Goal: Task Accomplishment & Management: Use online tool/utility

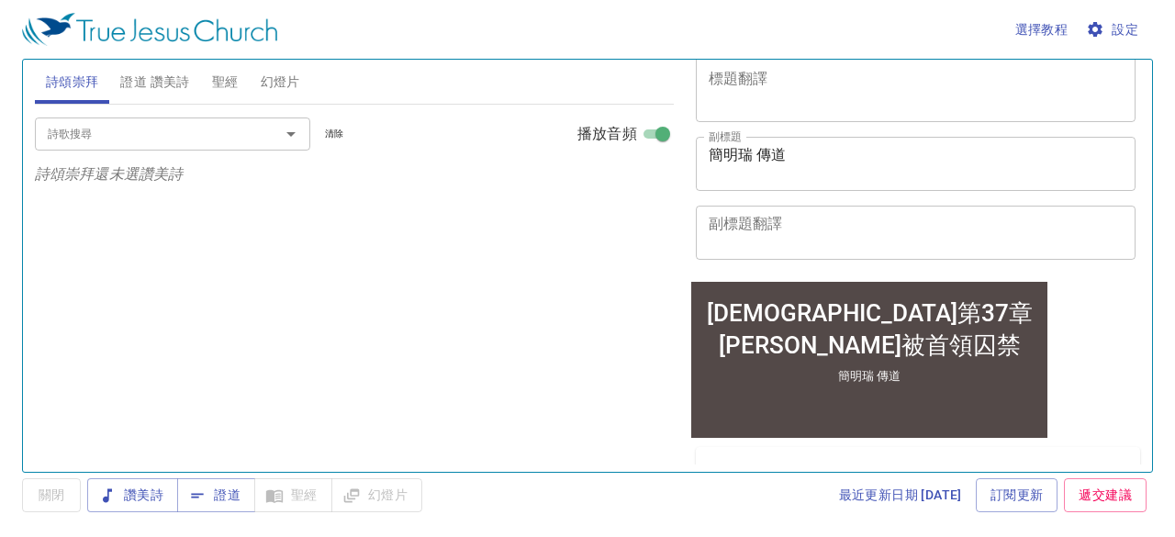
scroll to position [184, 0]
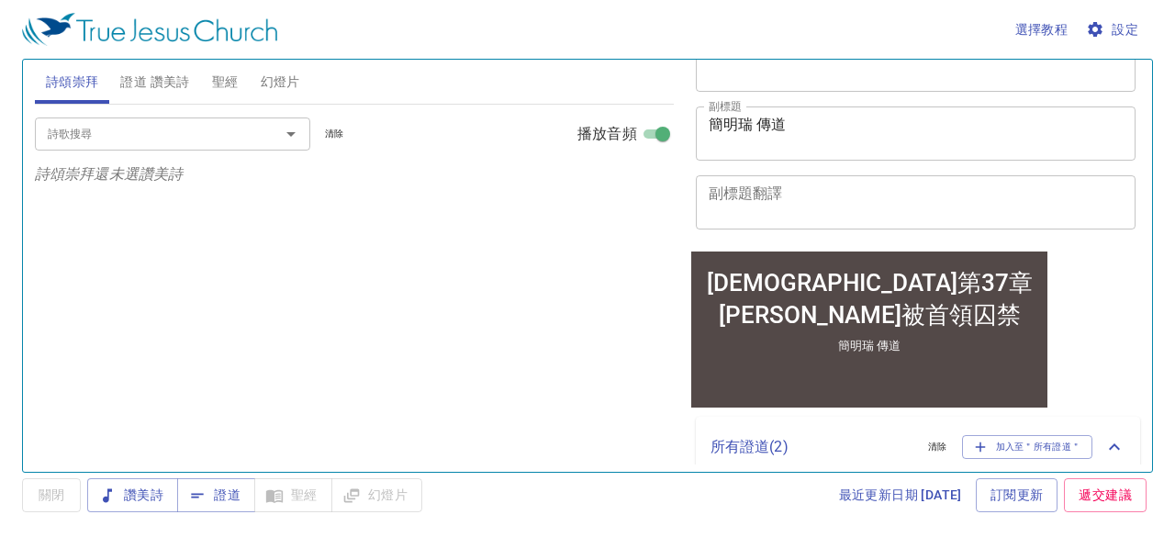
click at [765, 129] on textarea "[PERSON_NAME]瑞 傳道" at bounding box center [916, 133] width 415 height 35
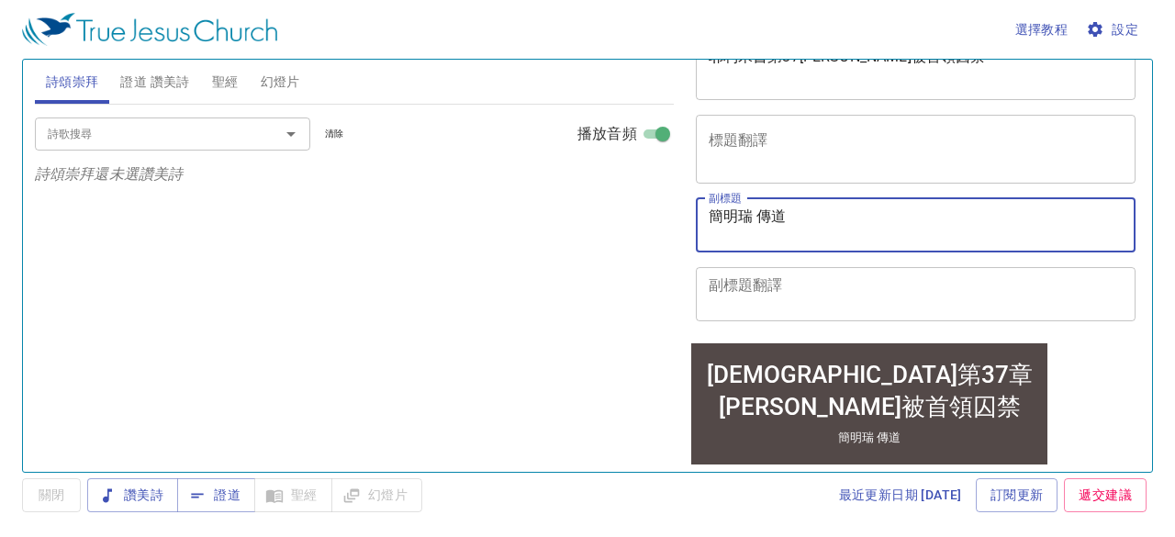
scroll to position [0, 0]
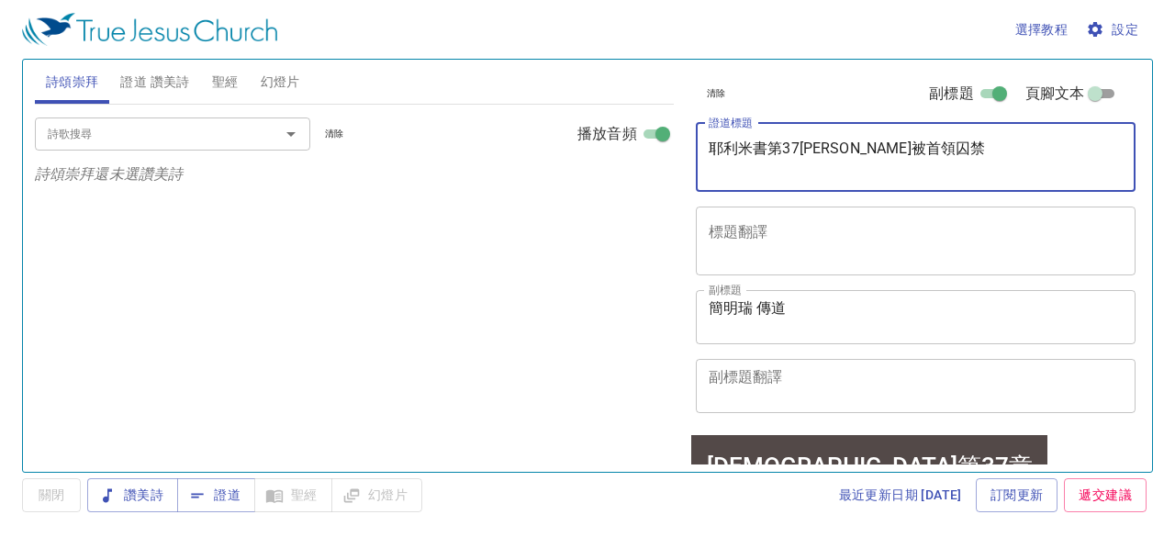
drag, startPoint x: 711, startPoint y: 148, endPoint x: 823, endPoint y: 158, distance: 112.5
click at [823, 158] on textarea "耶利米書第37章 耶利米被首領囚禁" at bounding box center [916, 157] width 415 height 35
paste textarea "8章 耶利米再被囚與獲救"
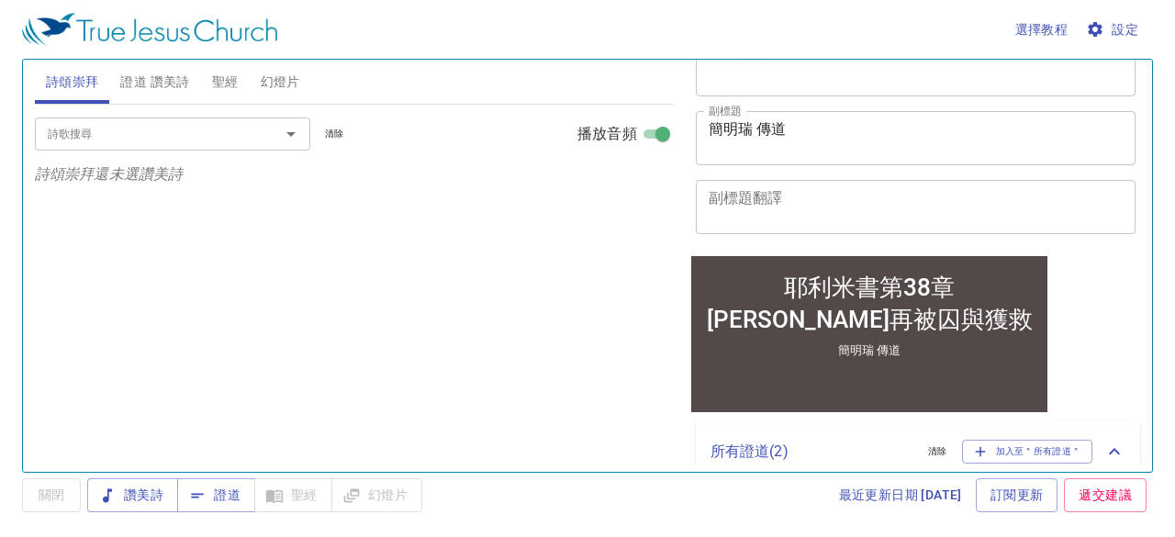
scroll to position [184, 0]
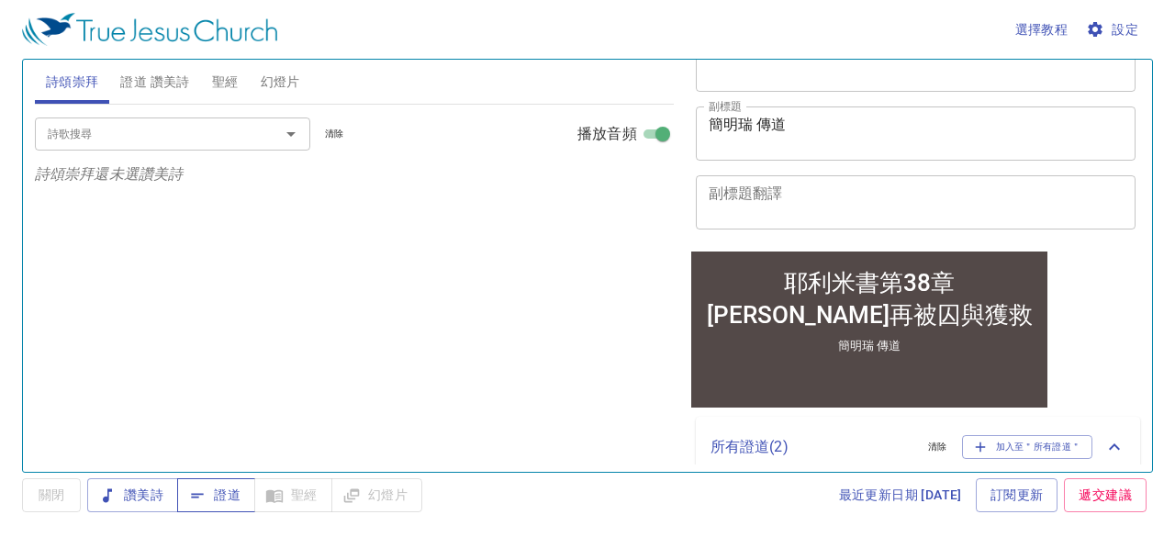
type textarea "耶利米書第38章 耶利米再被囚與獲救"
click at [230, 491] on span "證道" at bounding box center [216, 495] width 49 height 23
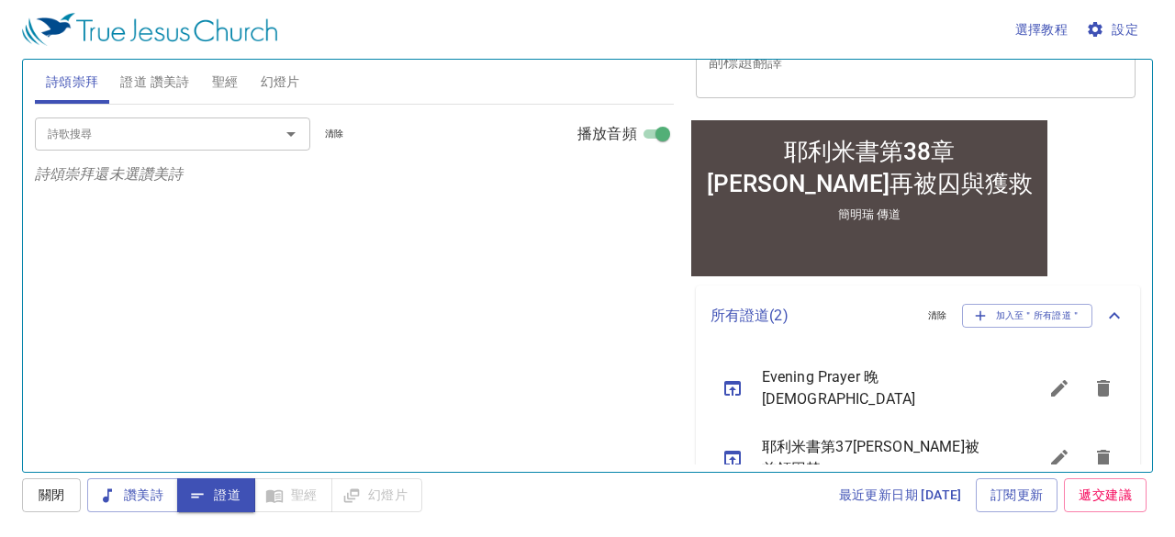
scroll to position [345, 0]
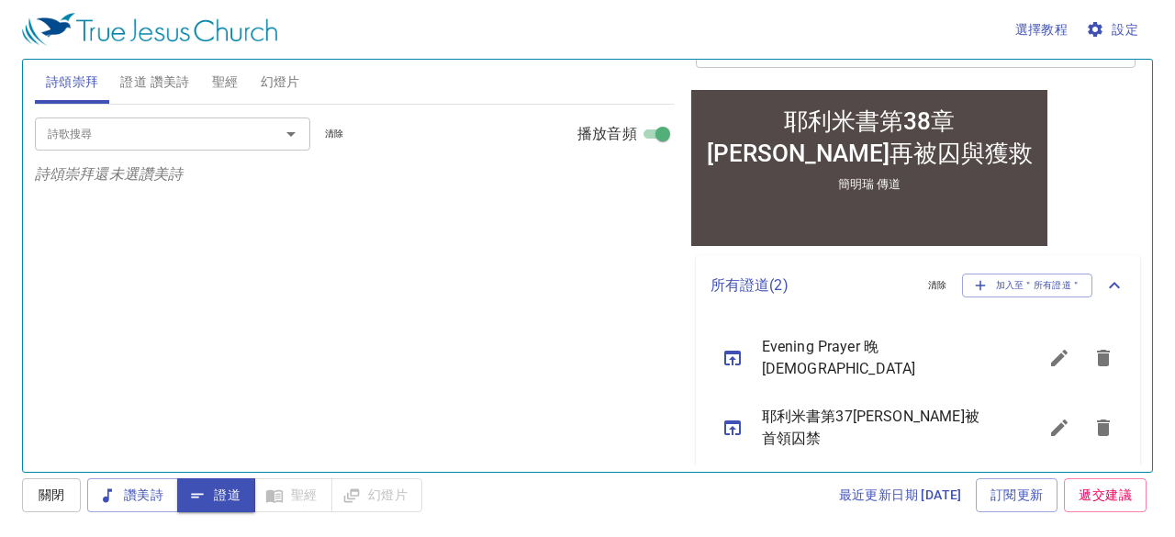
click at [219, 492] on span "證道" at bounding box center [216, 495] width 49 height 23
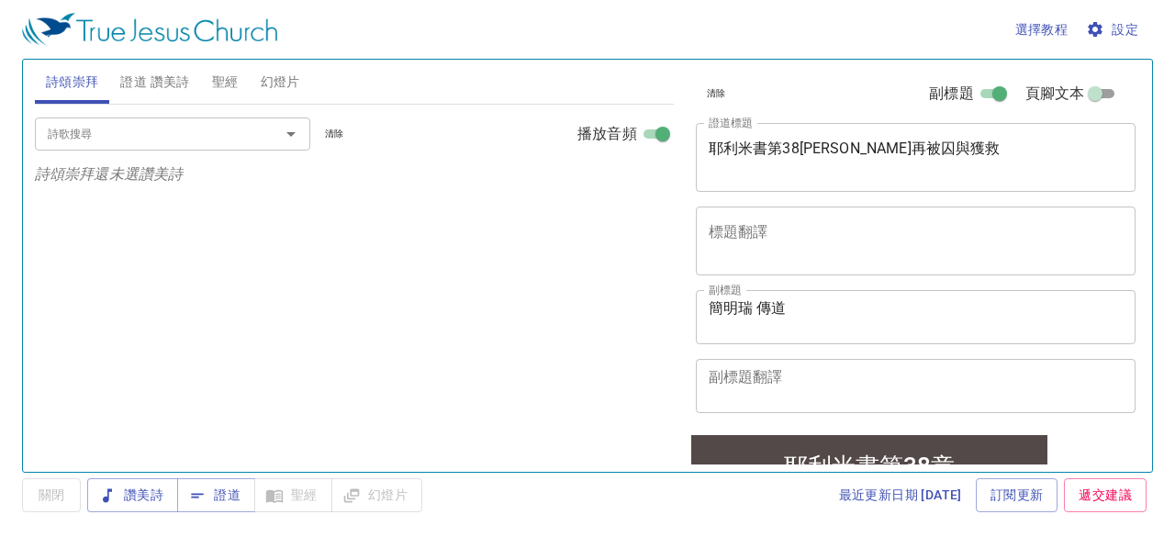
click at [166, 84] on span "證道 讚美詩" at bounding box center [154, 82] width 69 height 23
click at [214, 495] on span "證道" at bounding box center [216, 495] width 49 height 23
